Goal: Entertainment & Leisure: Consume media (video, audio)

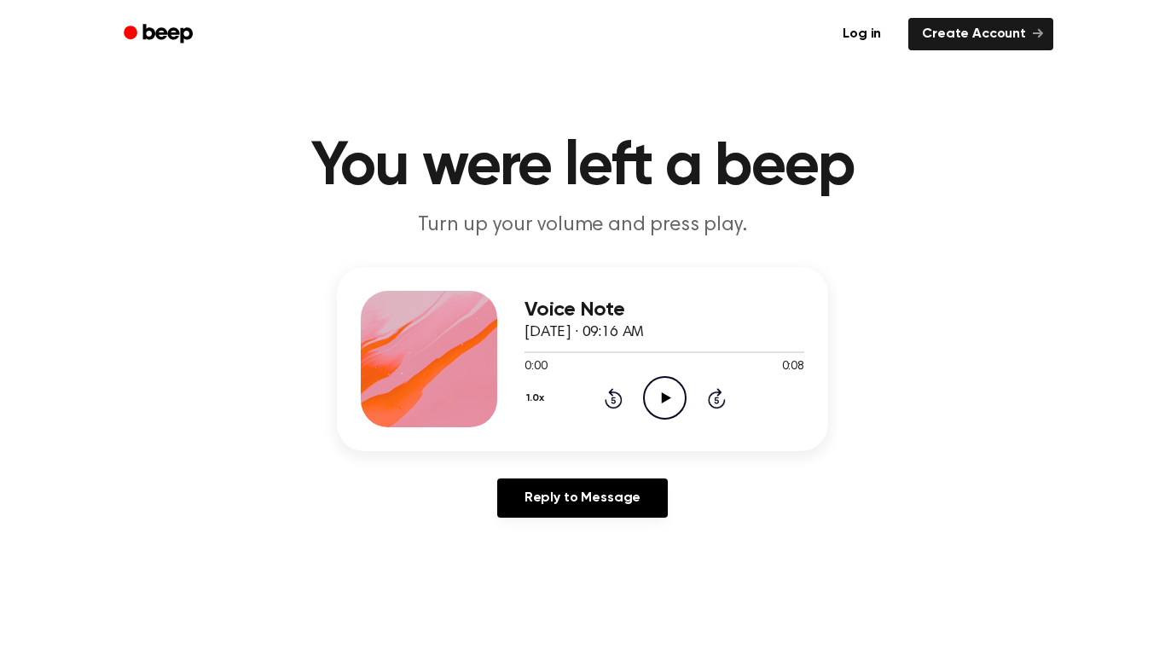
click at [648, 390] on icon "Play Audio" at bounding box center [665, 398] width 44 height 44
click at [672, 390] on icon "Play Audio" at bounding box center [665, 398] width 44 height 44
click at [661, 406] on icon "Play Audio" at bounding box center [665, 398] width 44 height 44
click at [658, 394] on icon "Play Audio" at bounding box center [665, 398] width 44 height 44
click at [672, 399] on icon "Play Audio" at bounding box center [665, 398] width 44 height 44
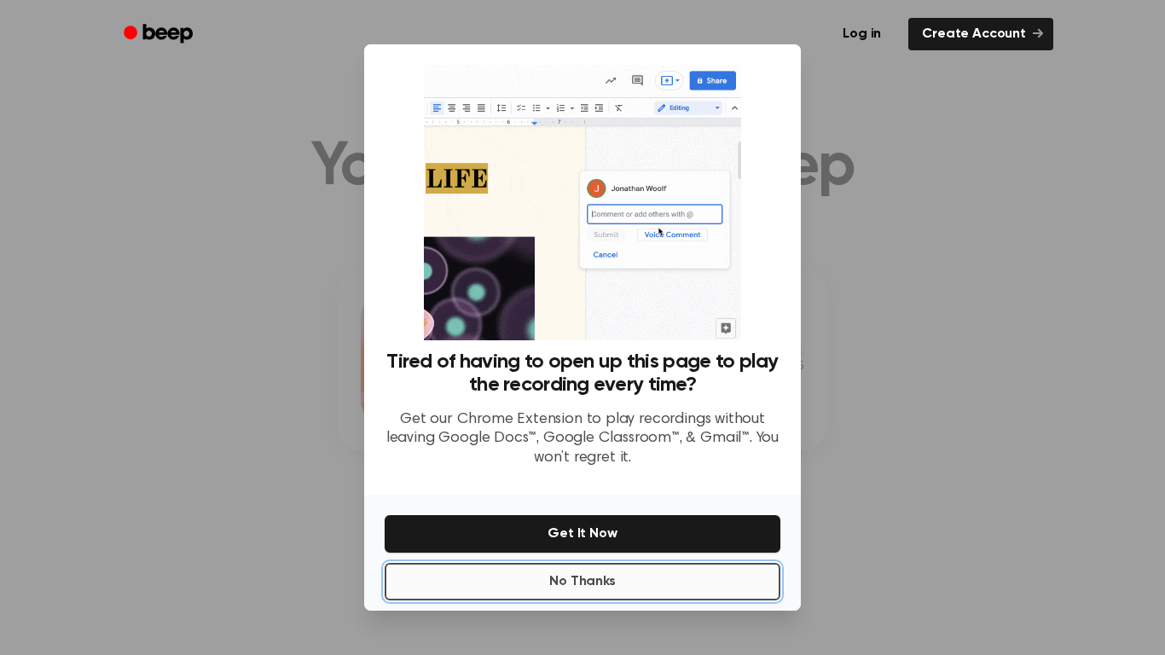
click at [519, 593] on button "No Thanks" at bounding box center [583, 582] width 396 height 38
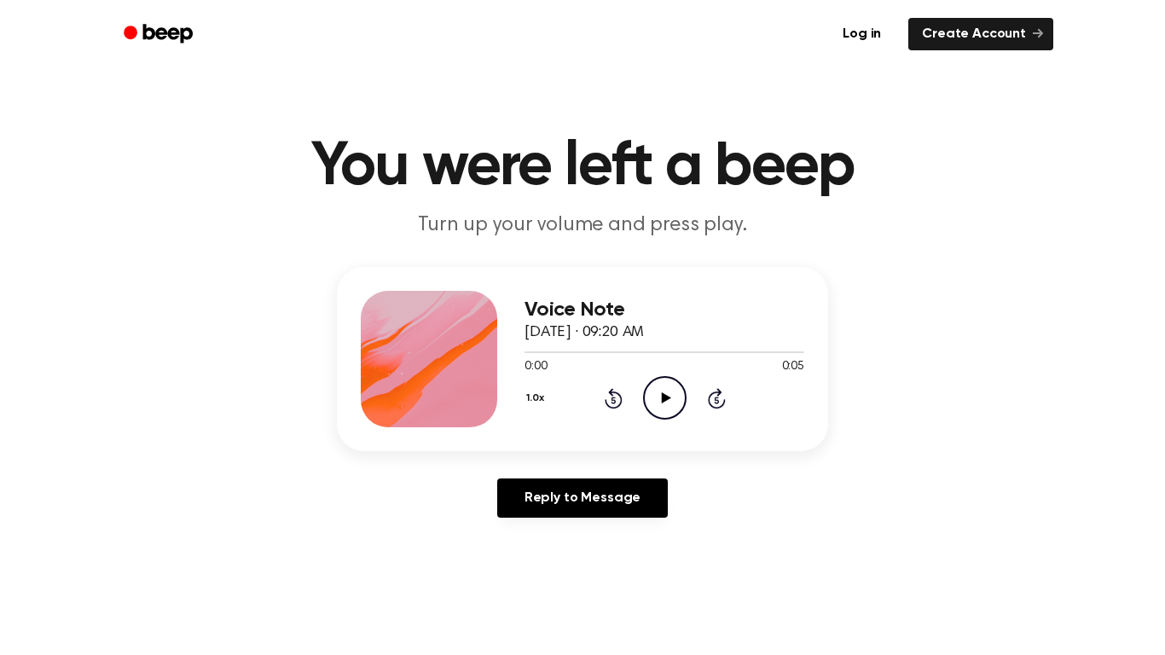
click at [651, 419] on div "Voice Note October 3, 2025 · 09:20 AM 0:00 0:05 Your browser does not support t…" at bounding box center [665, 359] width 280 height 136
click at [666, 404] on icon "Play Audio" at bounding box center [665, 398] width 44 height 44
click at [680, 403] on icon "Play Audio" at bounding box center [665, 398] width 44 height 44
click at [661, 391] on icon "Play Audio" at bounding box center [665, 398] width 44 height 44
click at [653, 403] on icon "Play Audio" at bounding box center [665, 398] width 44 height 44
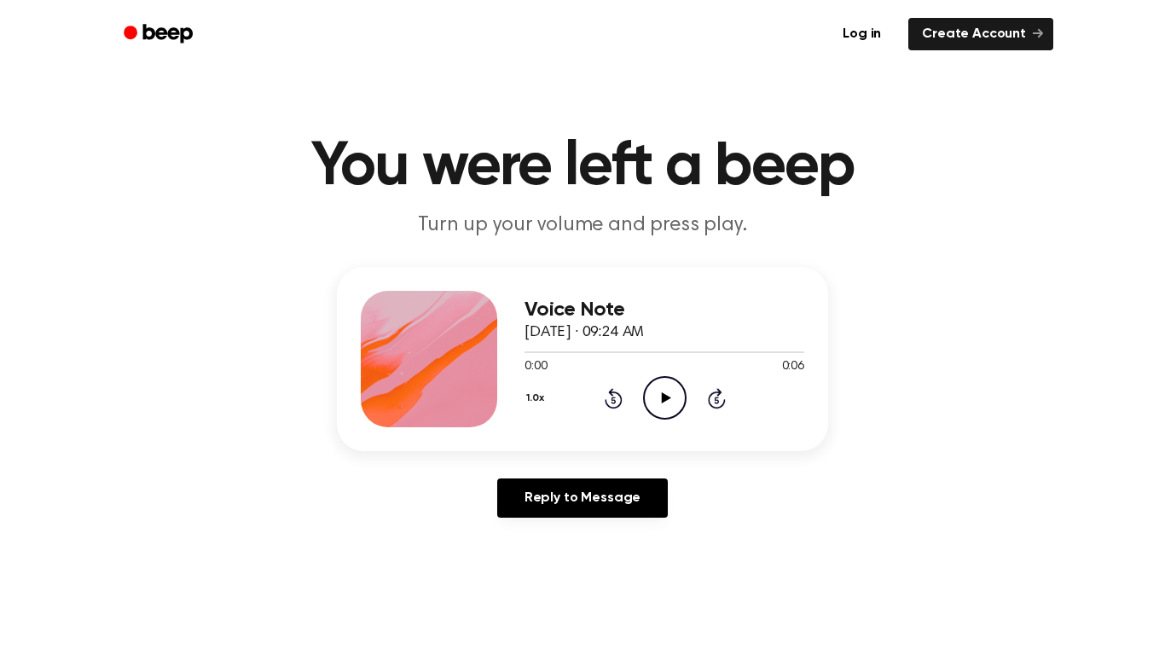
click at [662, 392] on icon "Play Audio" at bounding box center [665, 398] width 44 height 44
click at [662, 392] on icon at bounding box center [665, 397] width 8 height 11
click at [658, 396] on icon "Play Audio" at bounding box center [665, 398] width 44 height 44
click at [663, 391] on icon "Play Audio" at bounding box center [665, 398] width 44 height 44
click at [669, 390] on icon "Play Audio" at bounding box center [665, 398] width 44 height 44
